Goal: Task Accomplishment & Management: Use online tool/utility

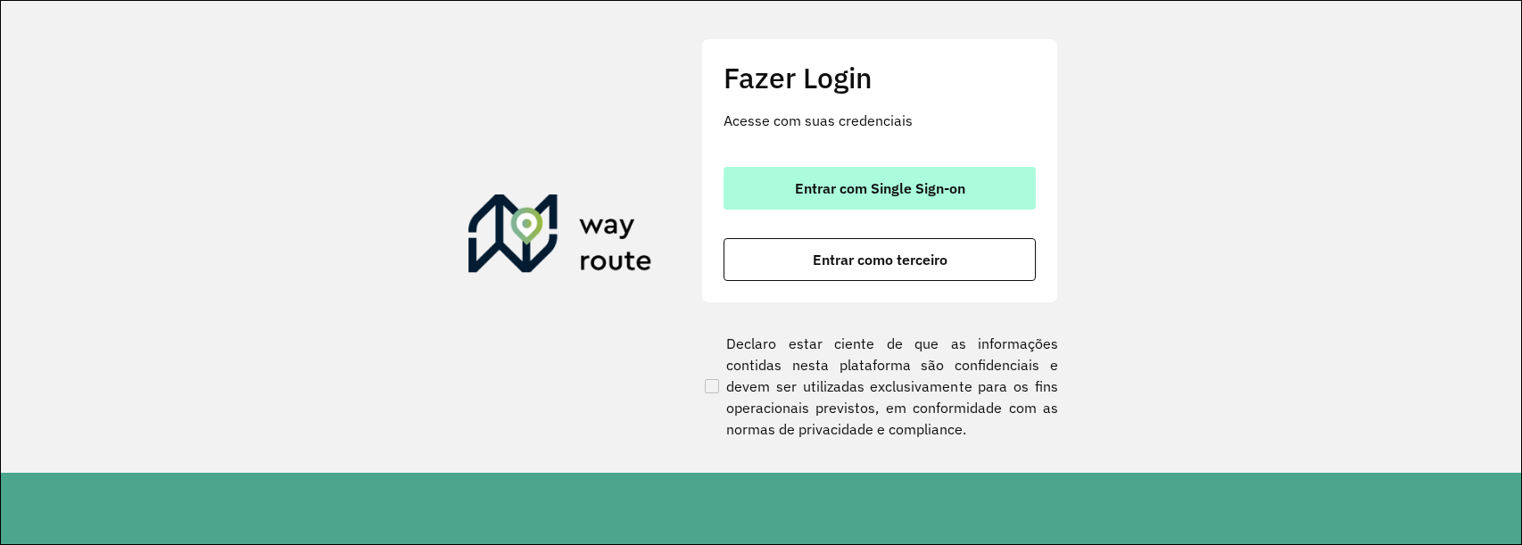
click at [935, 192] on span "Entrar com Single Sign-on" at bounding box center [880, 188] width 170 height 14
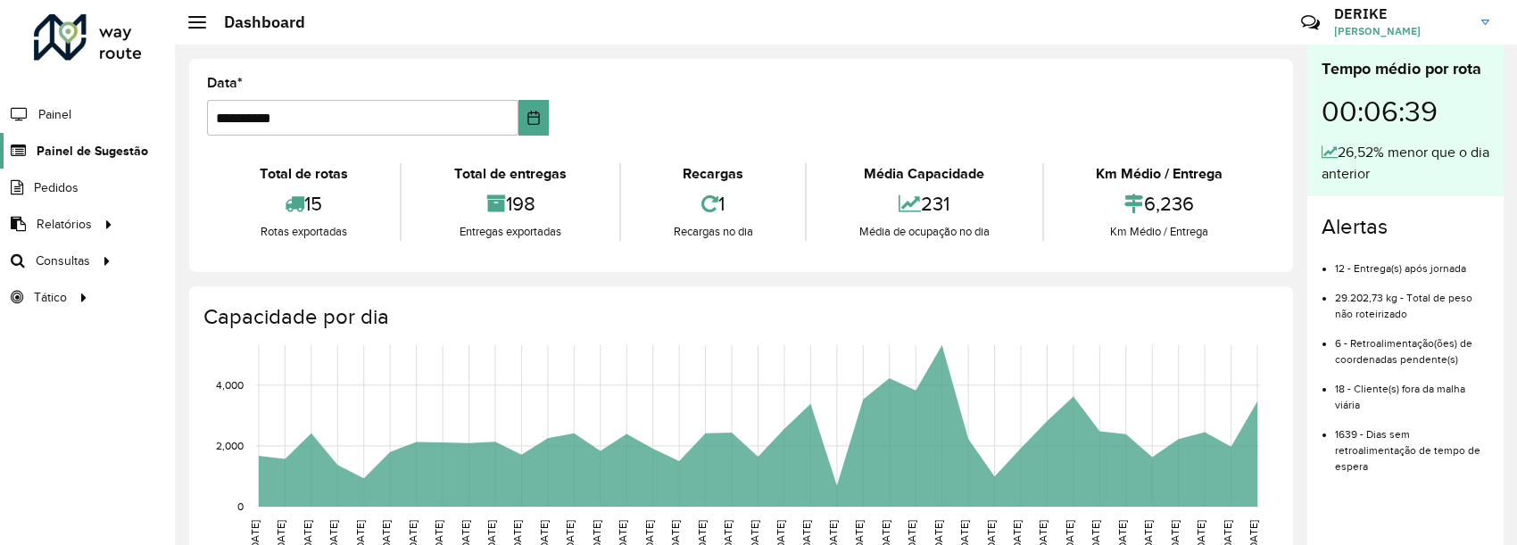
click at [90, 148] on span "Painel de Sugestão" at bounding box center [93, 151] width 112 height 19
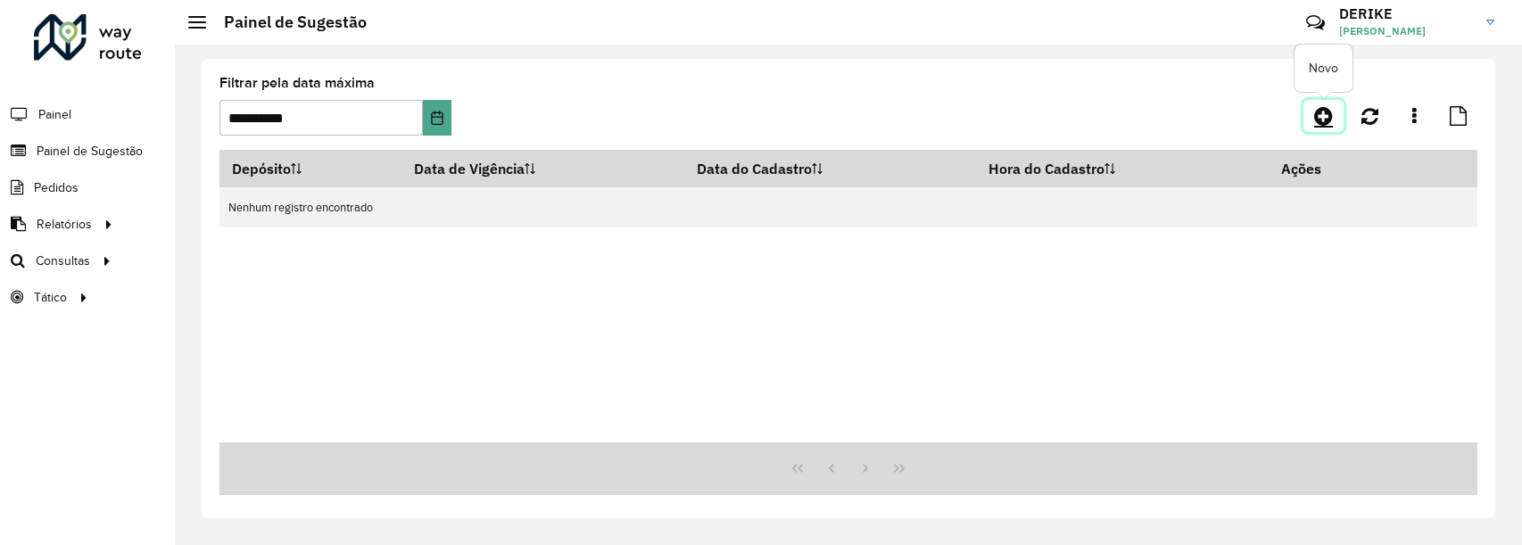
click at [1322, 118] on icon at bounding box center [1324, 115] width 19 height 21
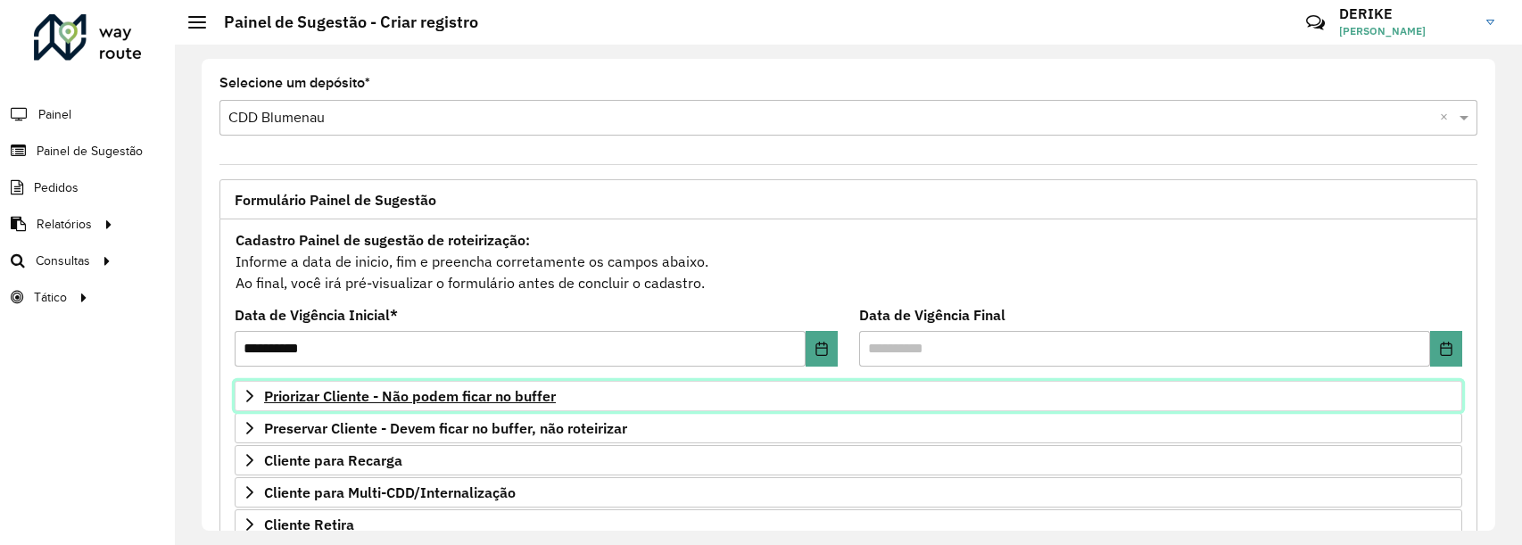
click at [493, 395] on span "Priorizar Cliente - Não podem ficar no buffer" at bounding box center [410, 396] width 292 height 14
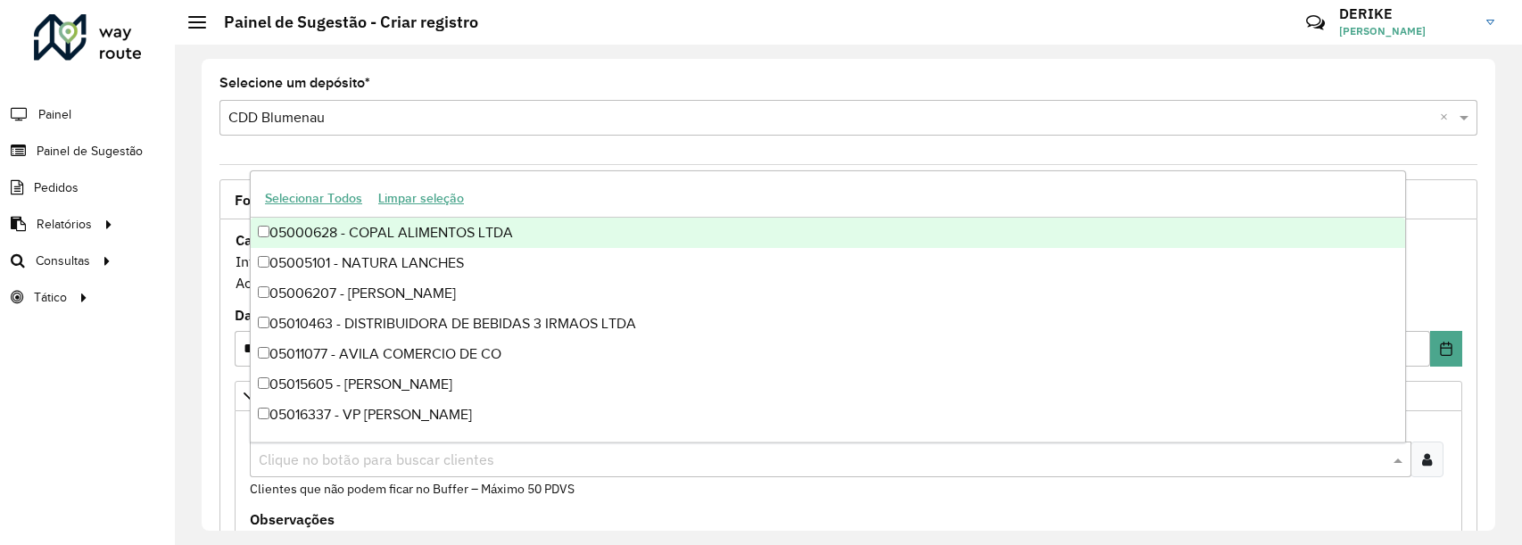
click at [362, 459] on input "text" at bounding box center [821, 460] width 1135 height 21
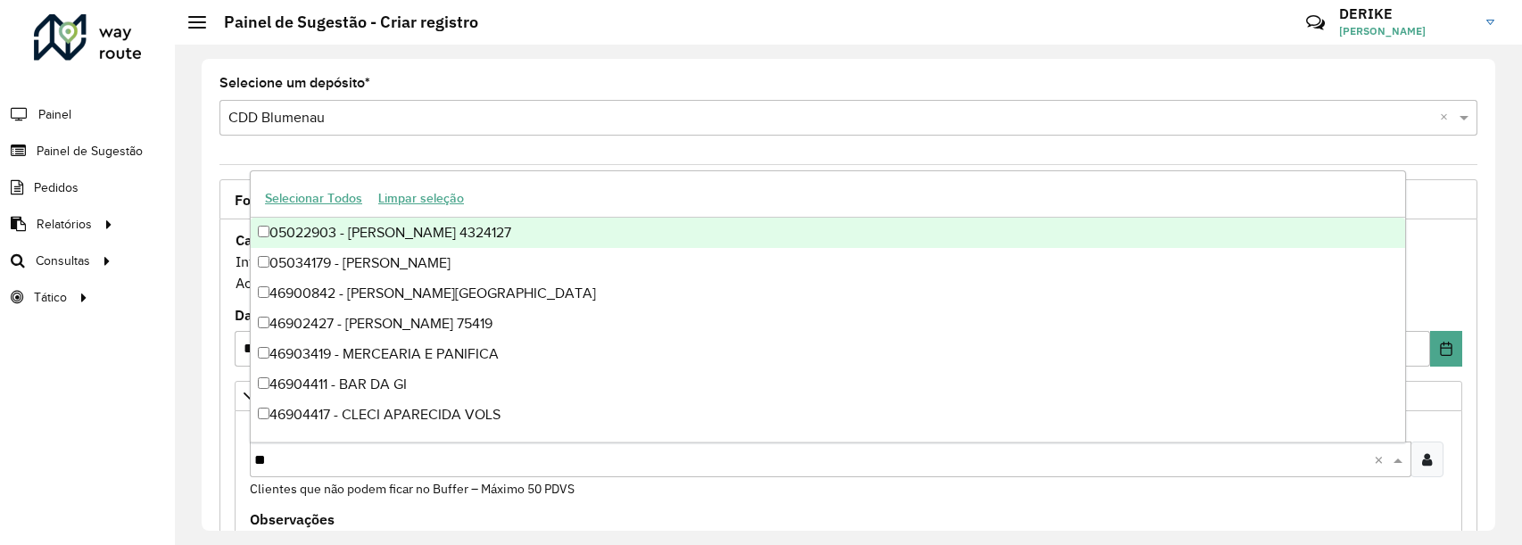
type input "***"
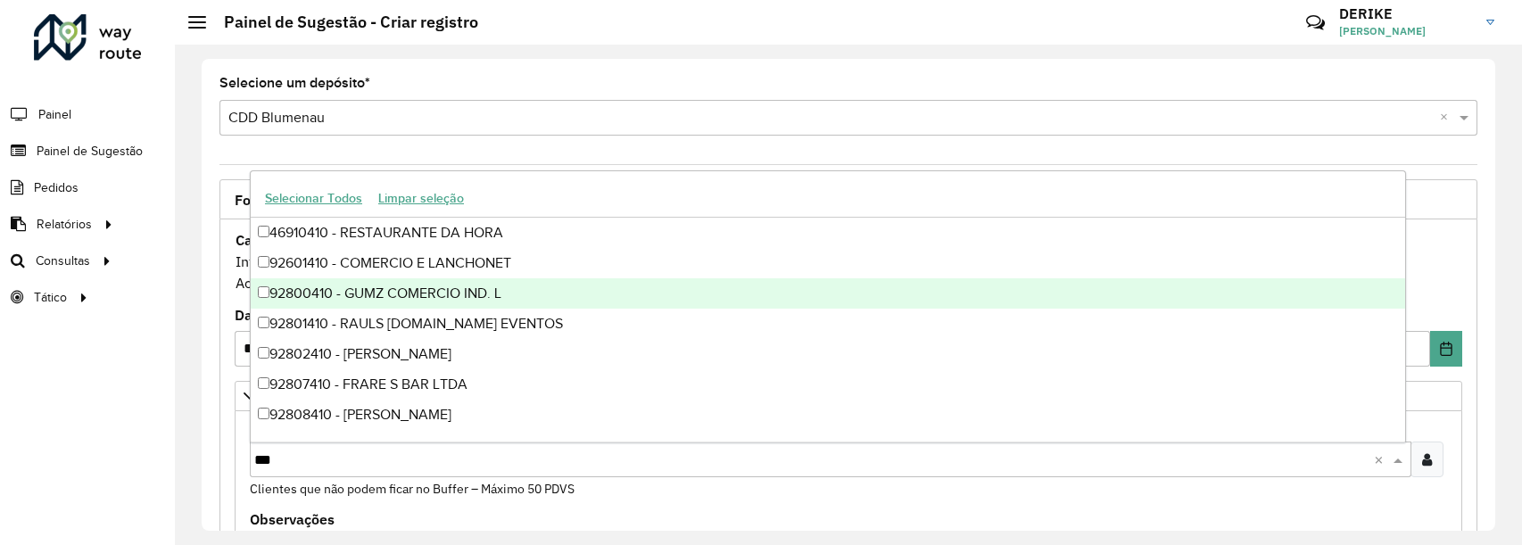
click at [422, 290] on div "92800410 - GUMZ COMERCIO IND. L" at bounding box center [828, 293] width 1155 height 30
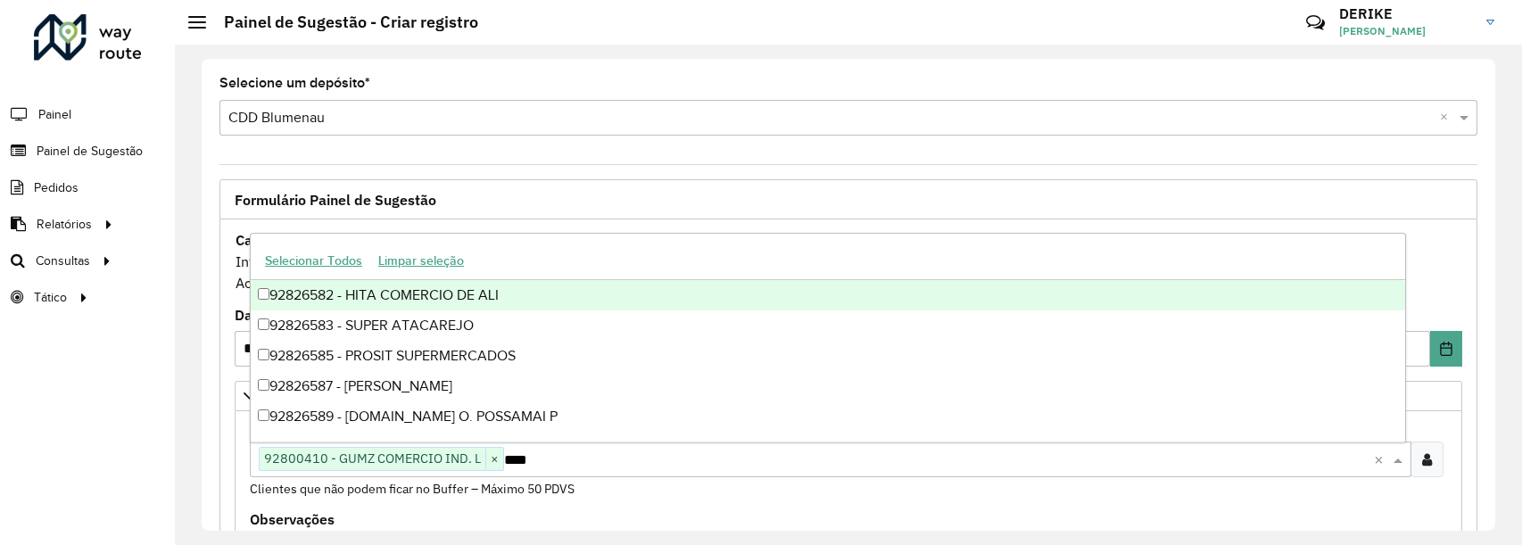
type input "*****"
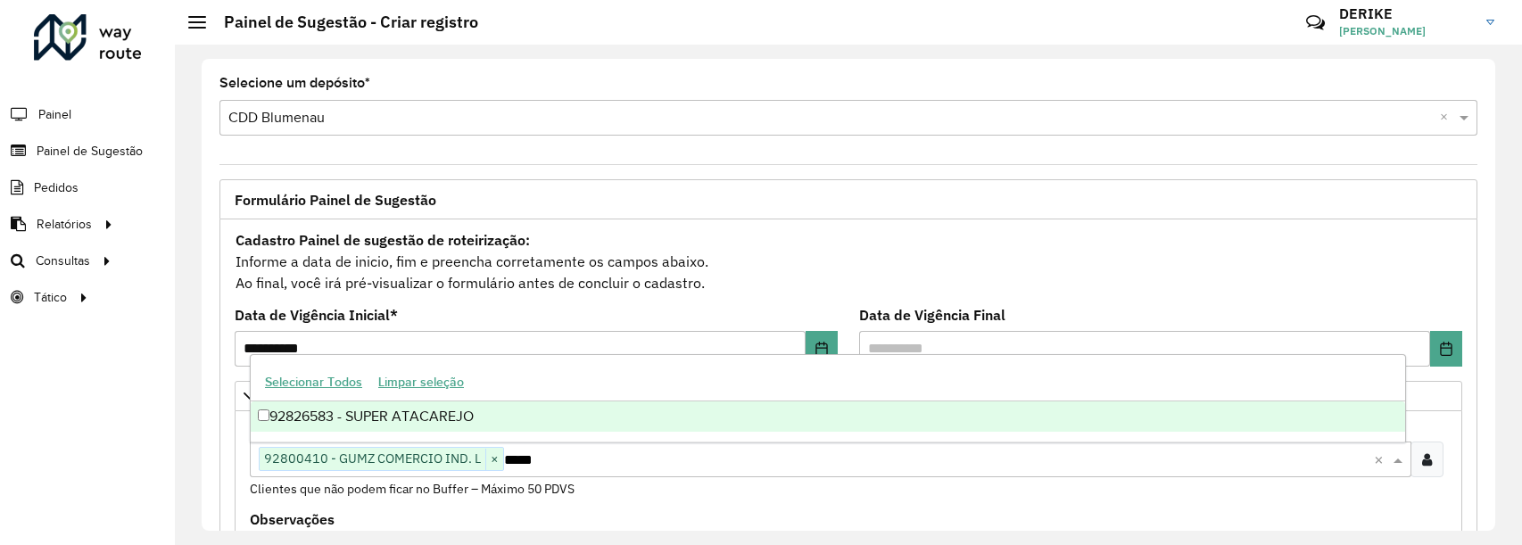
click at [321, 419] on div "92826583 - SUPER ATACAREJO" at bounding box center [828, 417] width 1155 height 30
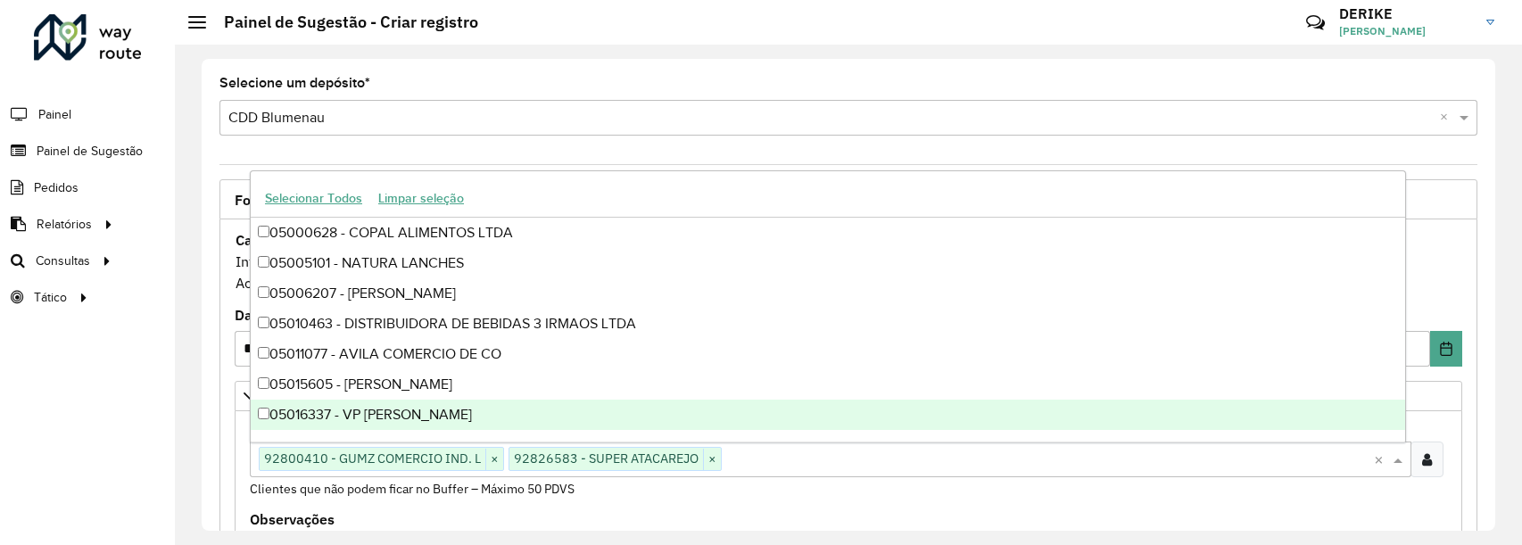
click at [1090, 506] on formly-field "Clientes Clique no botão para buscar clientes 92800410 - GUMZ COMERCIO IND. L ×…" at bounding box center [848, 466] width 1219 height 94
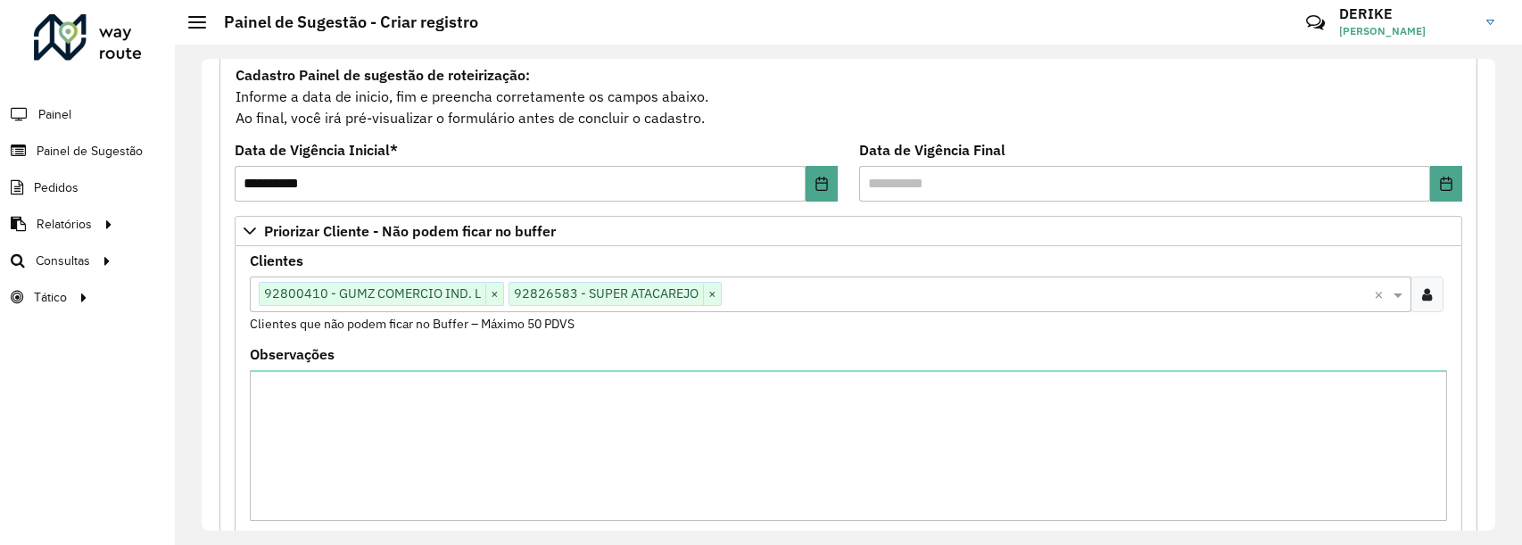
scroll to position [578, 0]
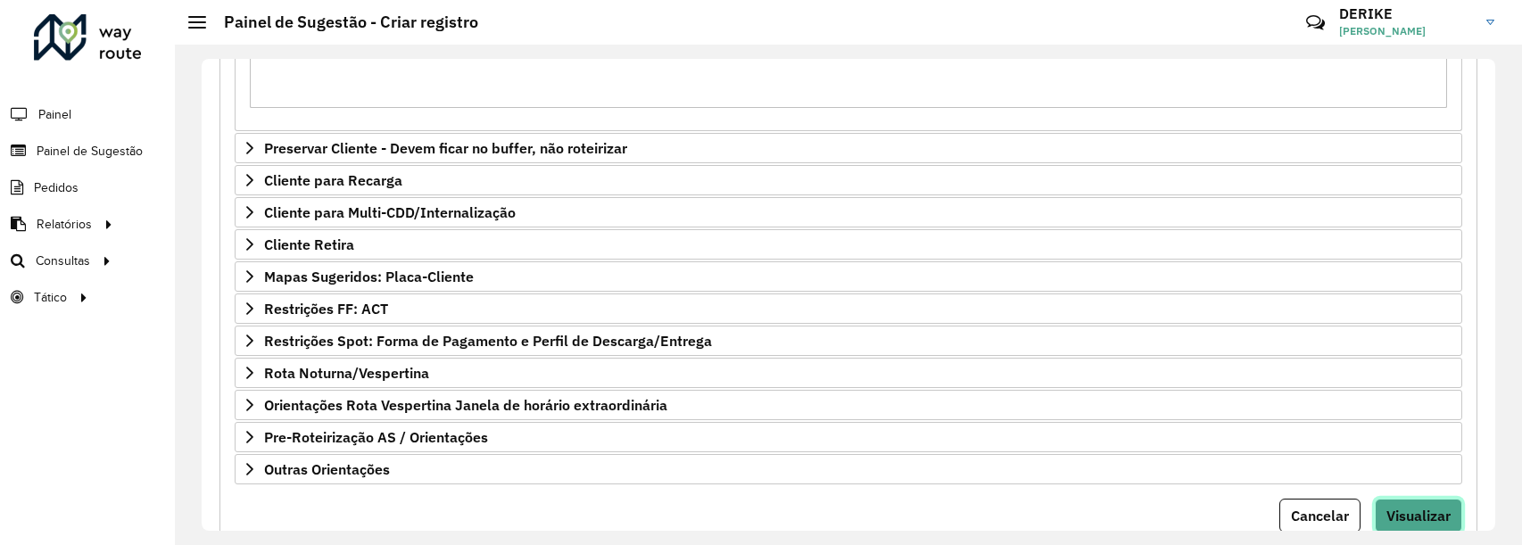
click at [1387, 510] on span "Visualizar" at bounding box center [1419, 516] width 64 height 18
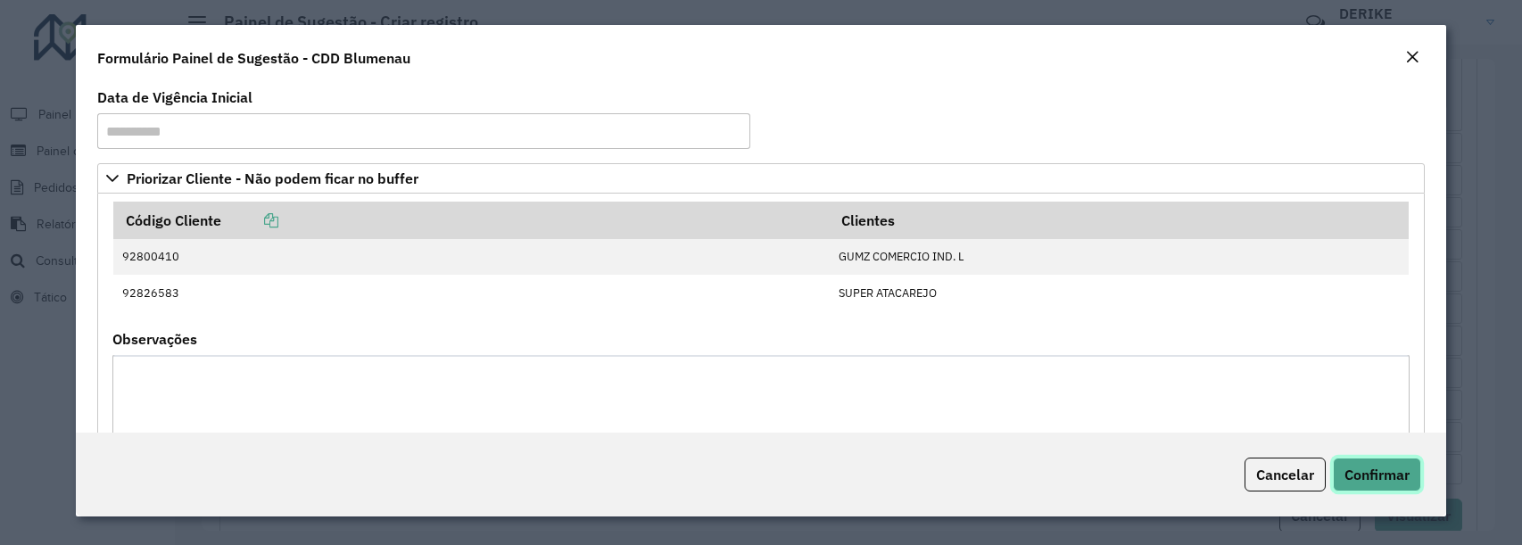
click at [1365, 476] on span "Confirmar" at bounding box center [1377, 475] width 65 height 18
